Goal: Task Accomplishment & Management: Manage account settings

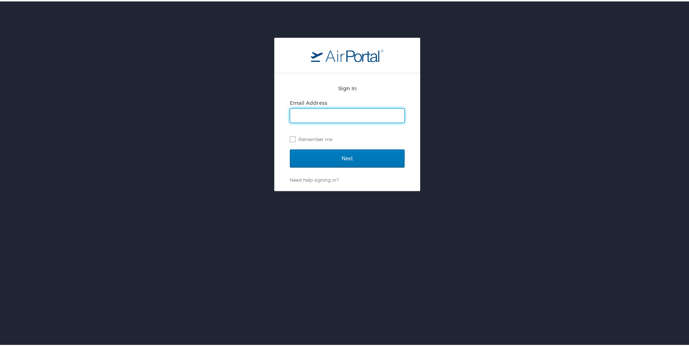
type input "kimberly.stone@magna.com"
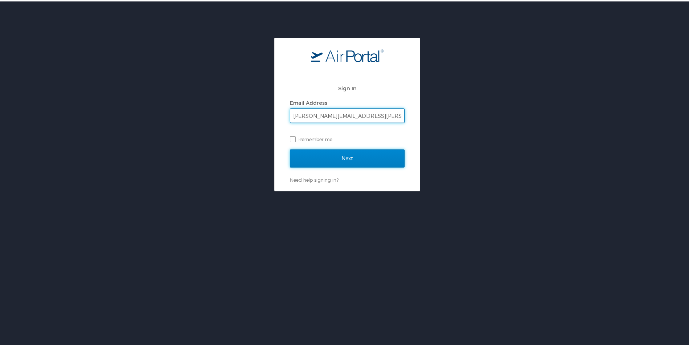
click at [329, 157] on input "Next" at bounding box center [347, 157] width 115 height 18
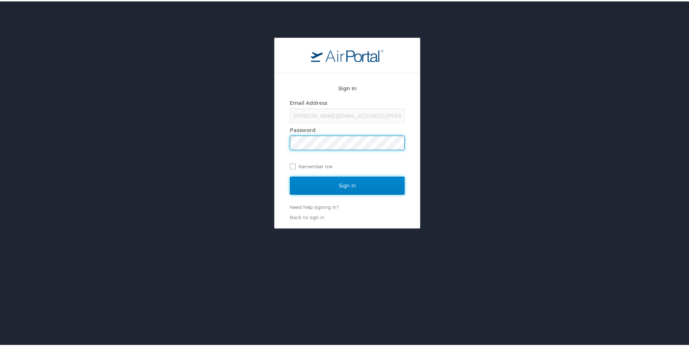
click at [321, 183] on input "Sign In" at bounding box center [347, 184] width 115 height 18
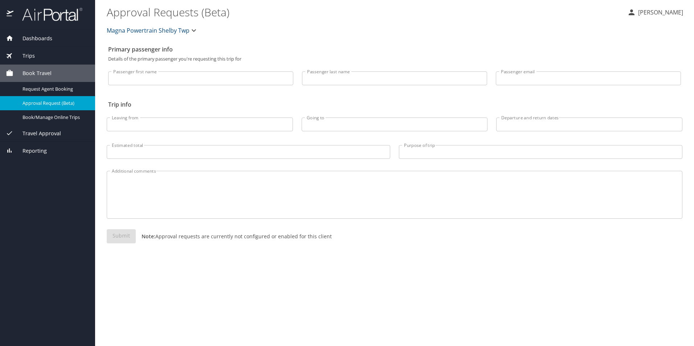
click at [649, 11] on p "[PERSON_NAME]" at bounding box center [659, 12] width 47 height 9
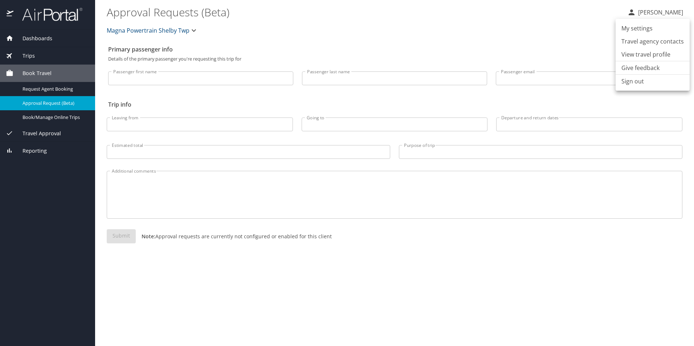
click at [634, 29] on li "My settings" at bounding box center [653, 28] width 74 height 13
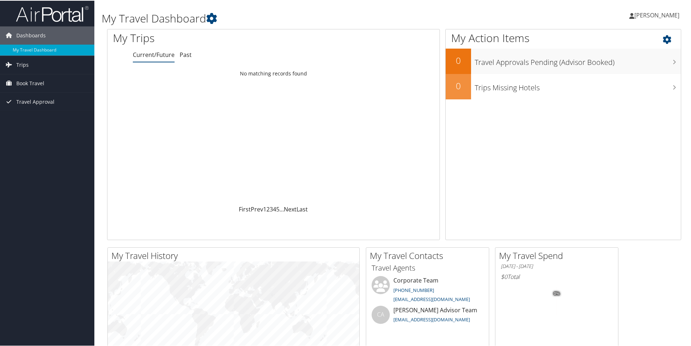
click at [664, 39] on icon at bounding box center [673, 37] width 21 height 12
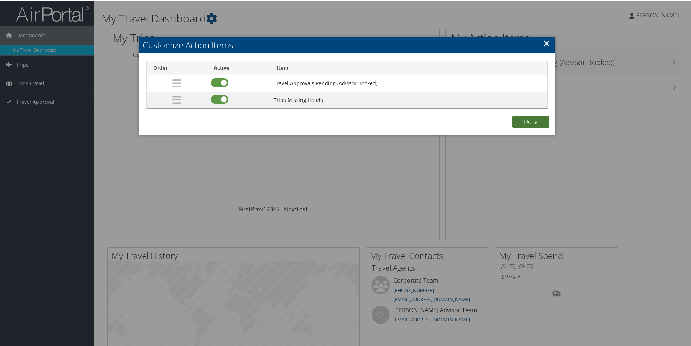
click at [525, 123] on button "Done" at bounding box center [531, 121] width 37 height 12
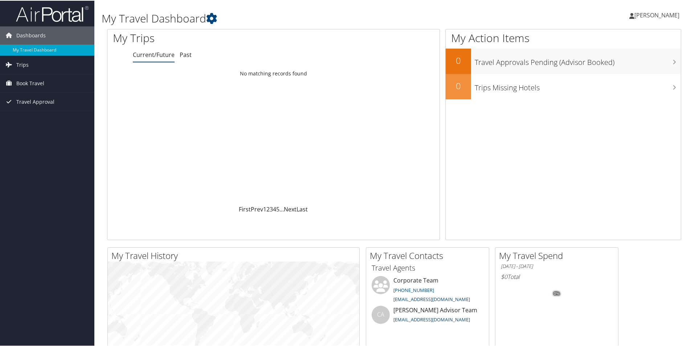
click at [654, 13] on span "[PERSON_NAME]" at bounding box center [657, 15] width 45 height 8
click at [619, 65] on link "View Travel Profile" at bounding box center [637, 64] width 81 height 12
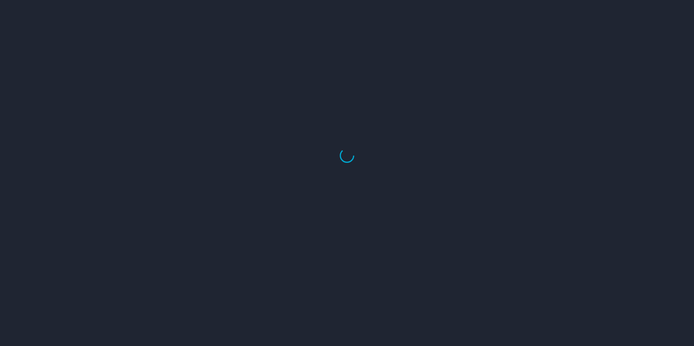
select select "US"
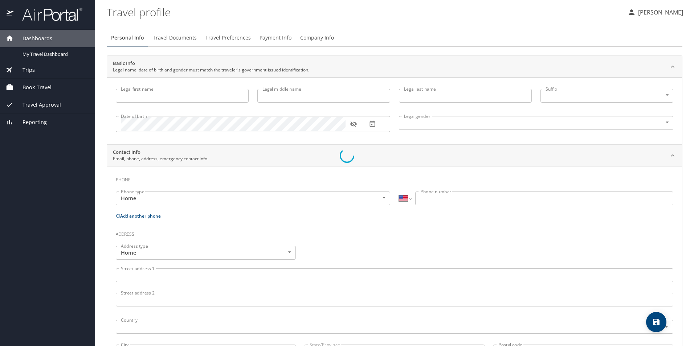
type input "Kimberly"
type input "Anne"
type input "Stone"
type input "Female"
select select "US"
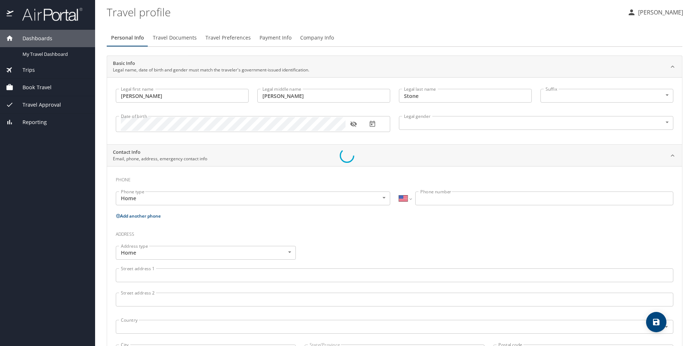
select select "US"
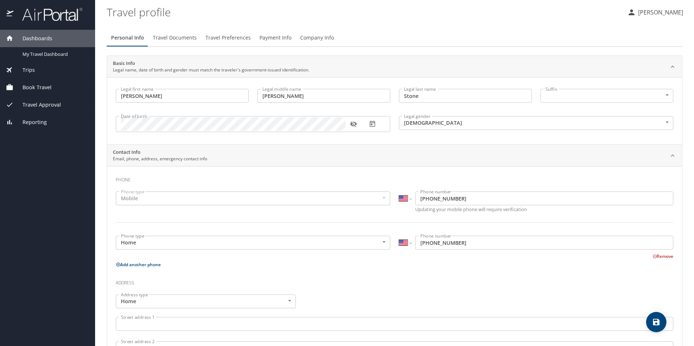
click at [318, 38] on span "Company Info" at bounding box center [317, 37] width 34 height 9
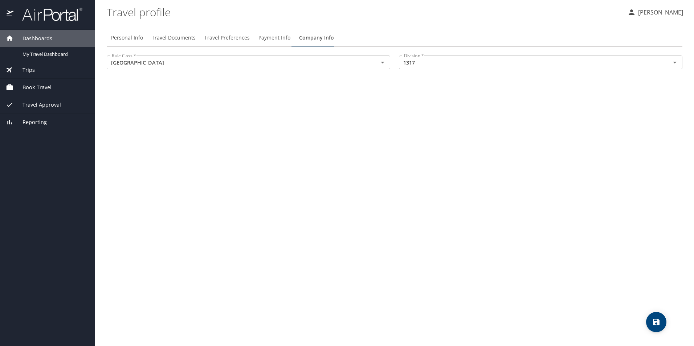
click at [45, 8] on img at bounding box center [48, 14] width 68 height 14
